Goal: Find specific page/section: Find specific page/section

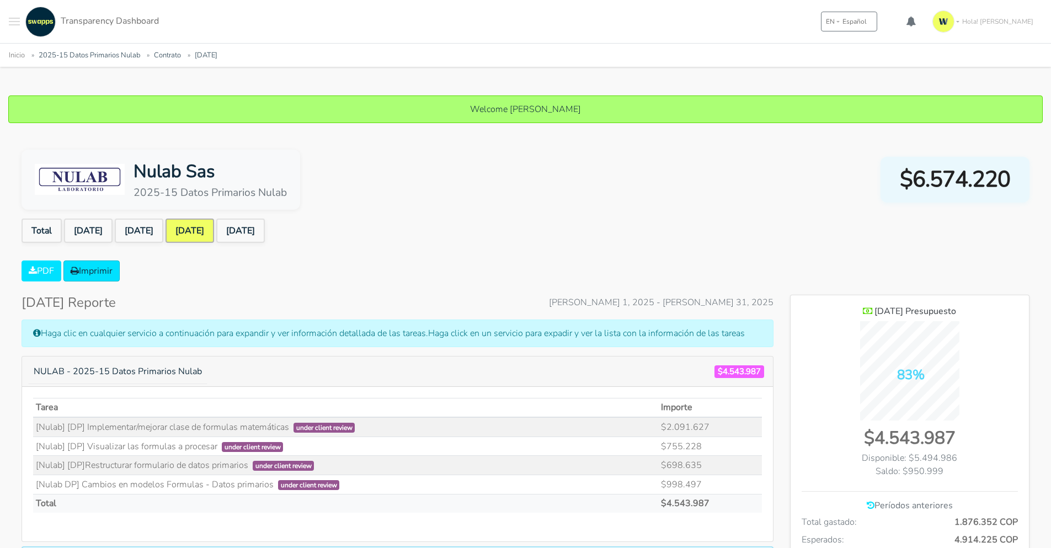
click at [800, 52] on ul "Inicio 2025-15 Datos Primarios Nulab Contrato Jul 2025" at bounding box center [526, 55] width 1034 height 14
